Goal: Book appointment/travel/reservation

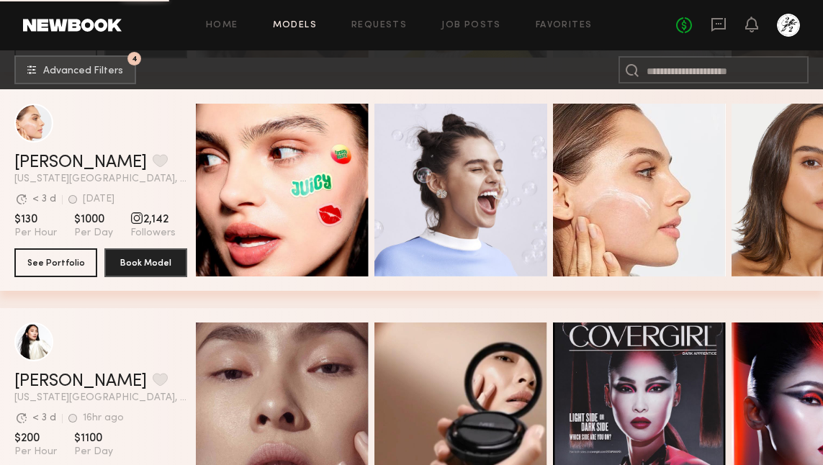
scroll to position [10170, 0]
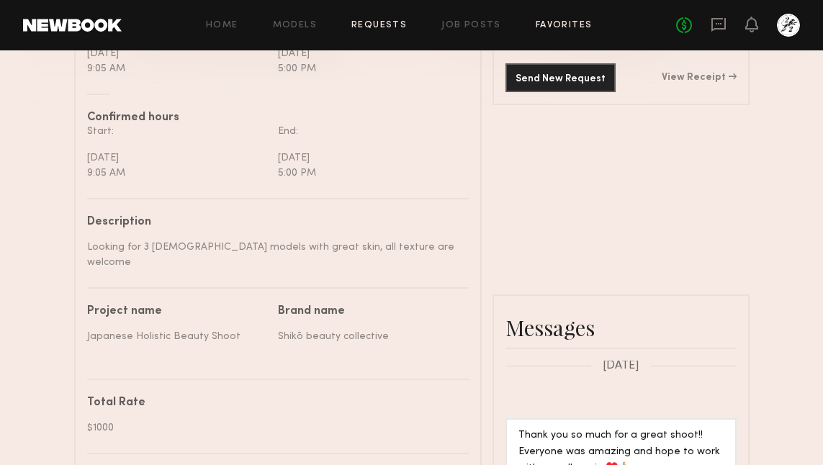
scroll to position [520, 0]
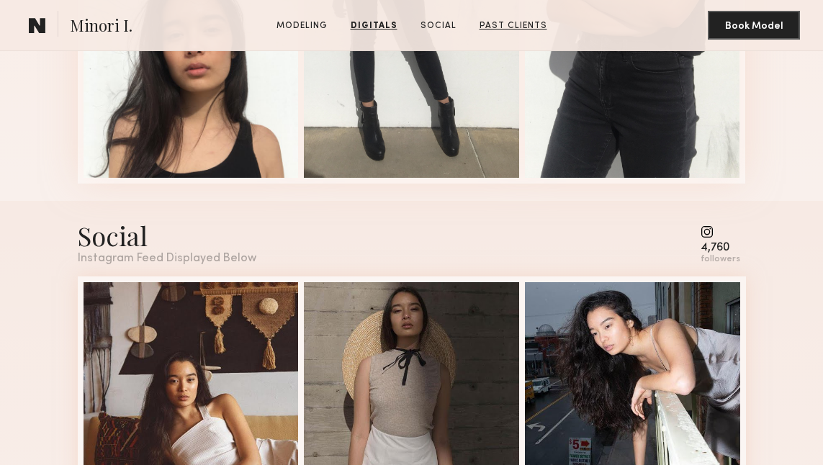
scroll to position [1744, 0]
